Goal: Task Accomplishment & Management: Manage account settings

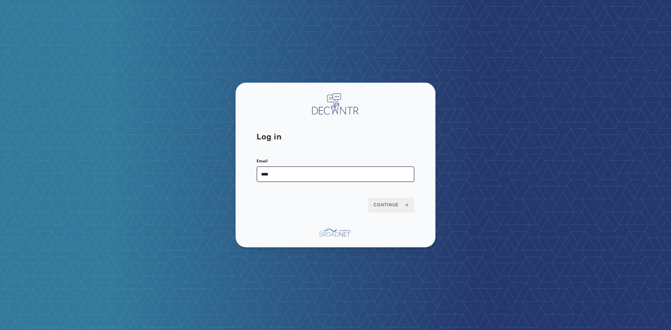
type input "**********"
click at [390, 196] on form "**********" at bounding box center [336, 185] width 158 height 54
click at [387, 204] on span "Continue" at bounding box center [392, 205] width 36 height 7
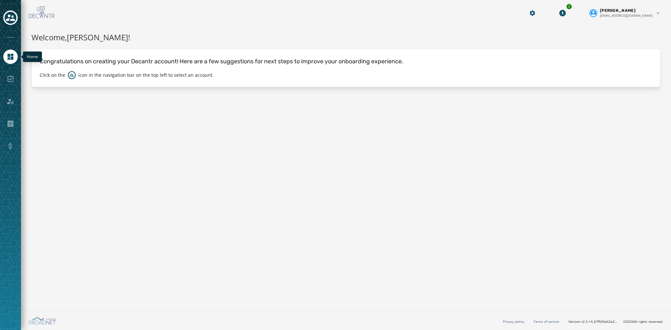
click at [12, 54] on icon "Navigate to Home" at bounding box center [11, 57] width 6 height 6
click at [10, 18] on icon "Toggle account select drawer" at bounding box center [10, 17] width 9 height 9
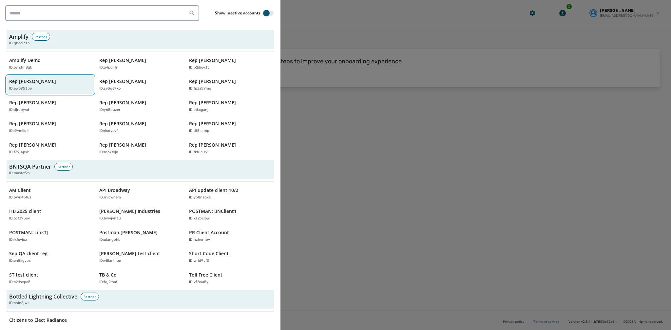
click at [49, 86] on div "ID: ewo953pe" at bounding box center [47, 89] width 76 height 6
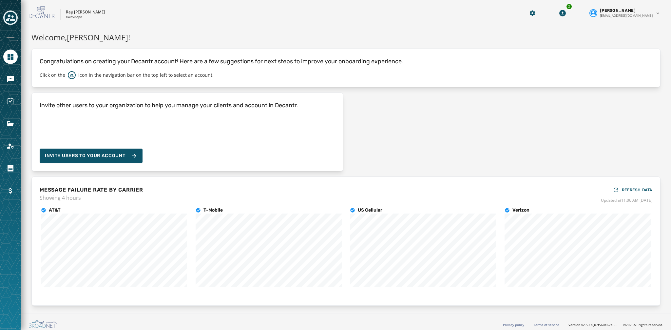
scroll to position [3, 0]
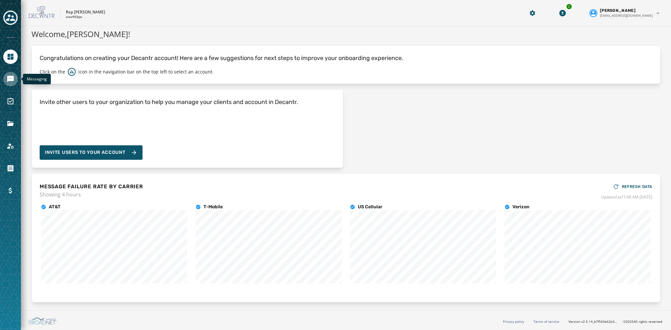
click at [10, 79] on icon "Navigate to Messaging" at bounding box center [10, 79] width 7 height 7
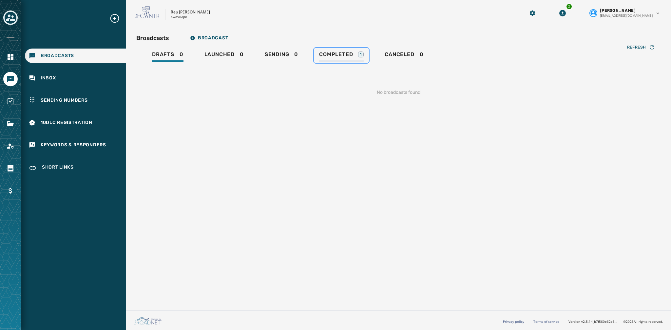
click at [342, 56] on span "Completed" at bounding box center [336, 54] width 34 height 7
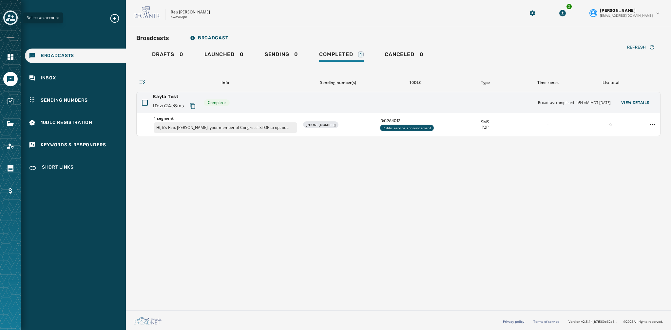
click at [8, 21] on icon "Toggle account select drawer" at bounding box center [10, 17] width 9 height 9
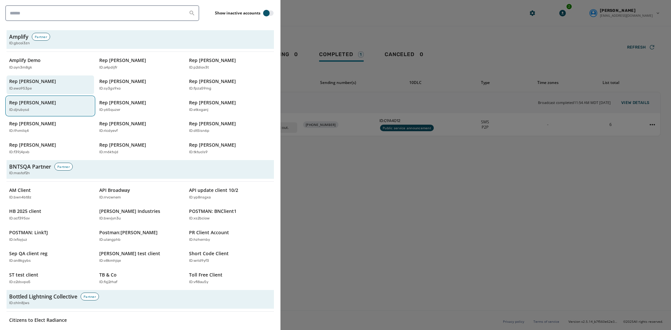
click at [68, 103] on div "Rep Jake Auchincloss ID: djrubysd" at bounding box center [47, 105] width 76 height 13
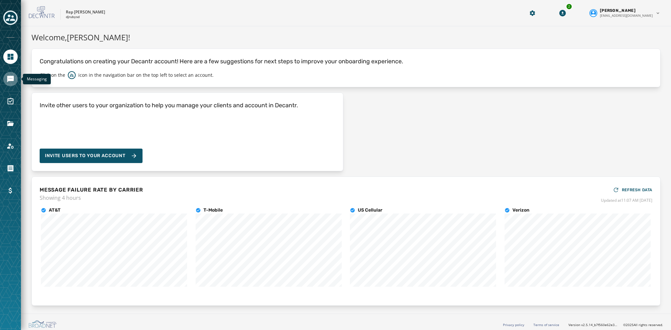
click at [14, 76] on icon "Navigate to Messaging" at bounding box center [11, 79] width 8 height 8
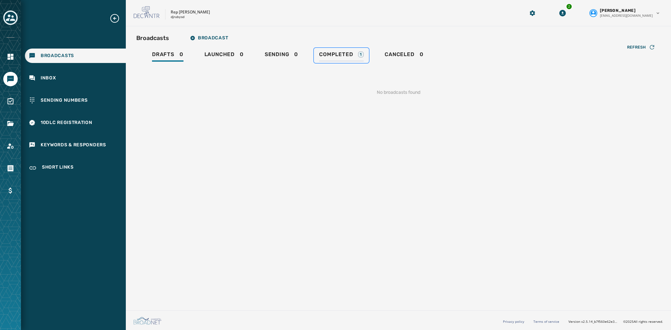
click at [350, 58] on div "Completed 1" at bounding box center [341, 56] width 45 height 10
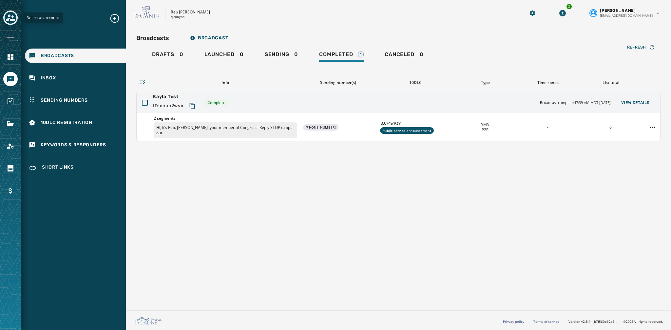
click at [10, 21] on icon "Toggle account select drawer" at bounding box center [10, 17] width 9 height 9
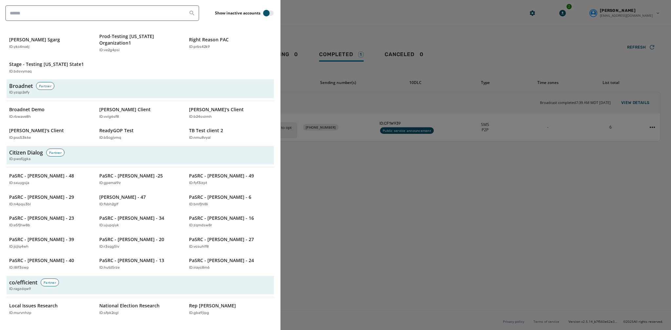
scroll to position [359, 0]
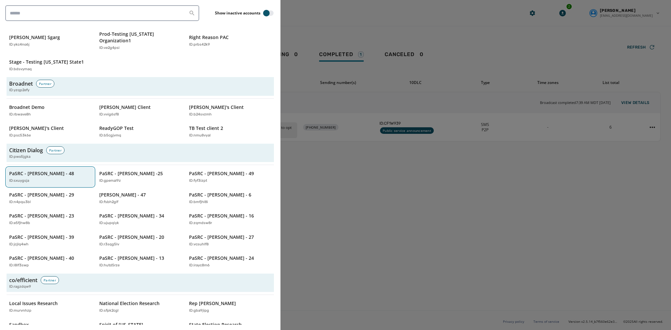
click at [48, 170] on p "PaSRC - Chris Gebhard - 48" at bounding box center [41, 173] width 65 height 7
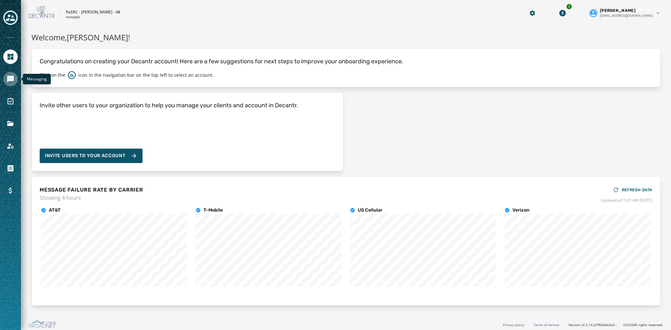
click at [9, 79] on icon "Navigate to Messaging" at bounding box center [10, 79] width 7 height 7
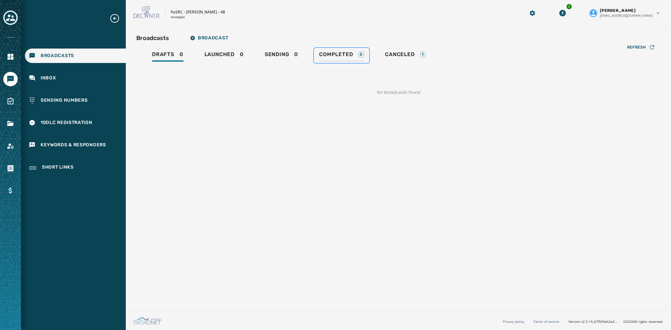
click at [339, 51] on span "Completed" at bounding box center [336, 54] width 34 height 7
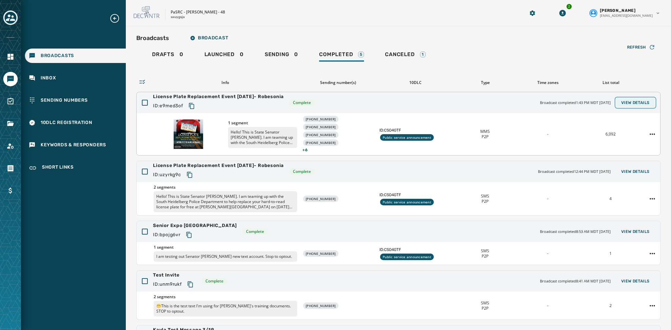
click at [637, 102] on span "View Details" at bounding box center [636, 102] width 29 height 5
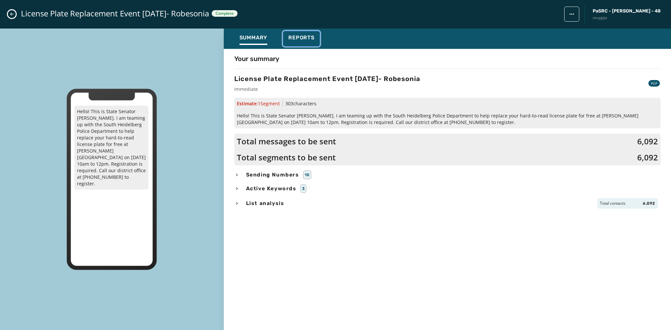
click at [302, 34] on span "Reports" at bounding box center [302, 37] width 26 height 7
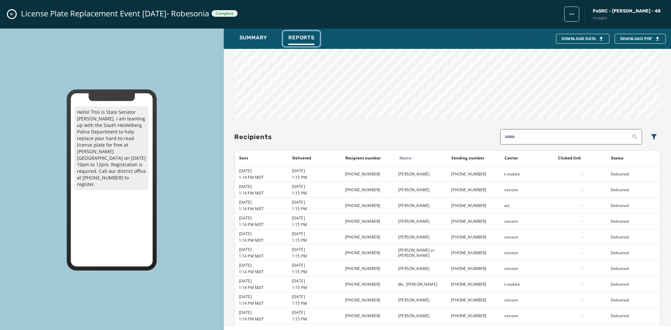
scroll to position [515, 0]
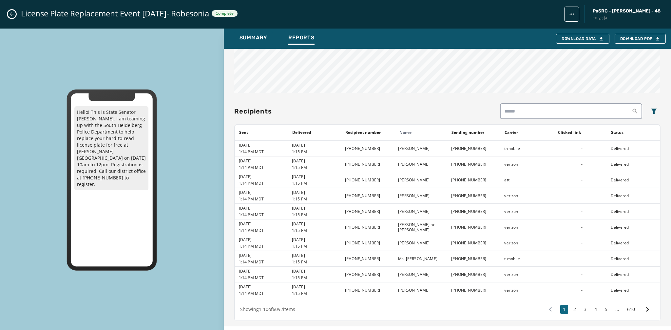
click at [13, 11] on button "Close admin drawer" at bounding box center [12, 14] width 8 height 8
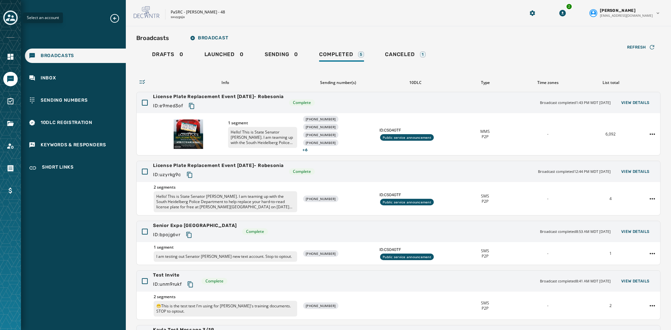
click at [10, 20] on icon "Toggle account select drawer" at bounding box center [10, 17] width 9 height 7
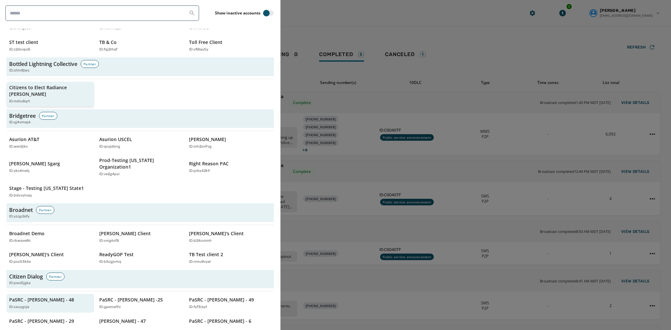
scroll to position [236, 0]
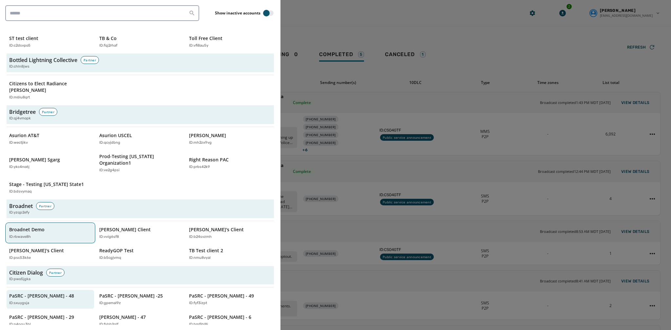
click at [60, 226] on div "Broadnet Demo ID: rbwave8h" at bounding box center [47, 232] width 76 height 13
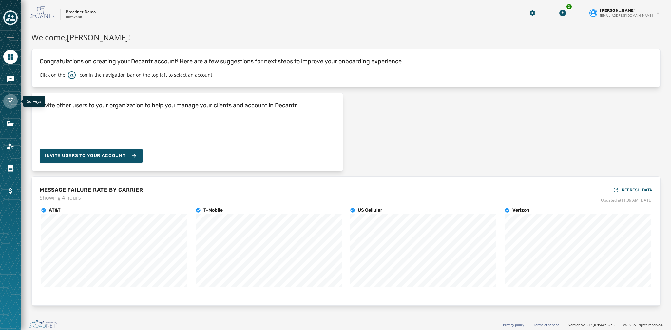
click at [7, 102] on icon "Navigate to Surveys" at bounding box center [11, 101] width 8 height 8
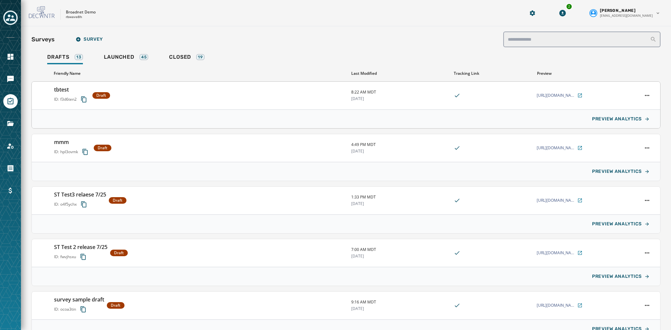
click at [62, 98] on span "f3d6ten2" at bounding box center [68, 99] width 16 height 5
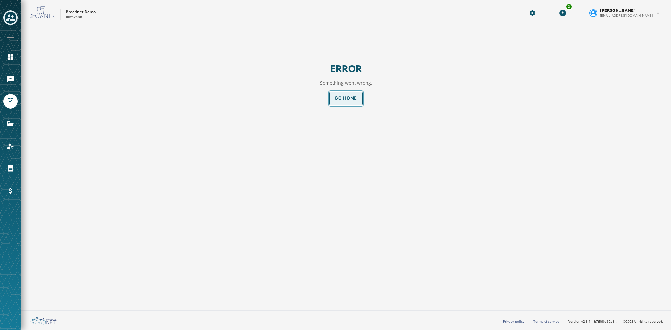
click at [355, 96] on span "Go home" at bounding box center [346, 98] width 22 height 5
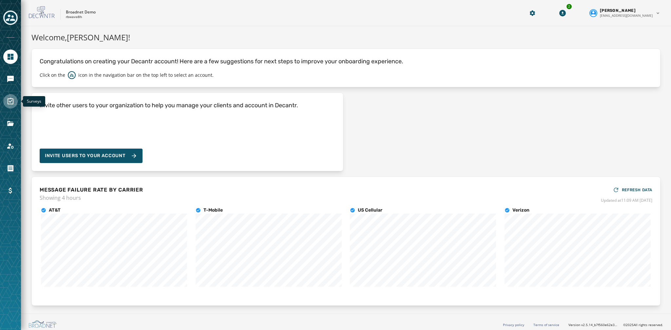
click at [9, 103] on icon "Navigate to Surveys" at bounding box center [11, 101] width 8 height 8
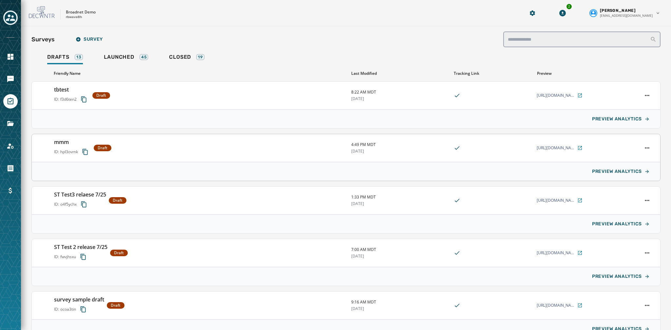
click at [62, 148] on div "ID: hpl3ovmk" at bounding box center [72, 152] width 37 height 12
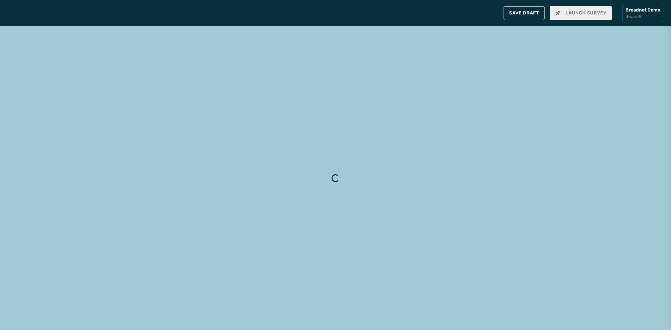
type input "***"
type textarea "**********"
